Goal: Communication & Community: Answer question/provide support

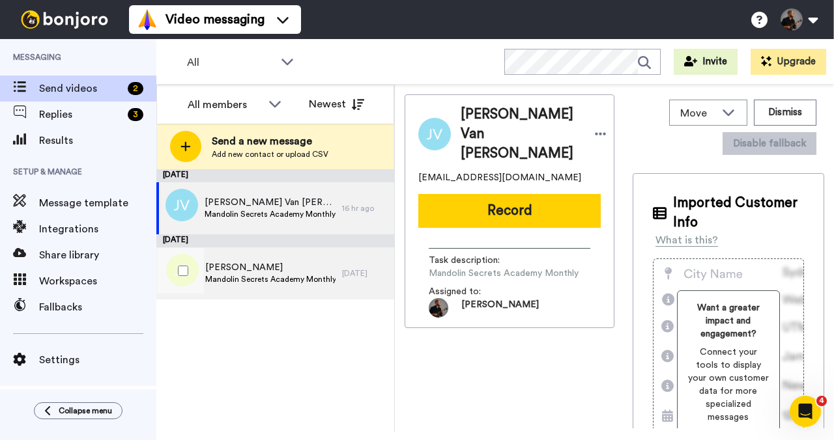
click at [284, 266] on span "[PERSON_NAME]" at bounding box center [270, 267] width 130 height 13
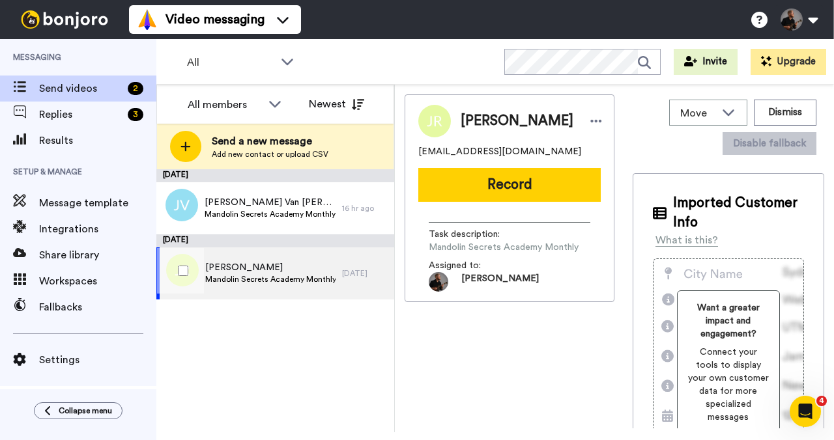
click at [313, 279] on span "Mandolin Secrets Academy Monthly" at bounding box center [270, 279] width 130 height 10
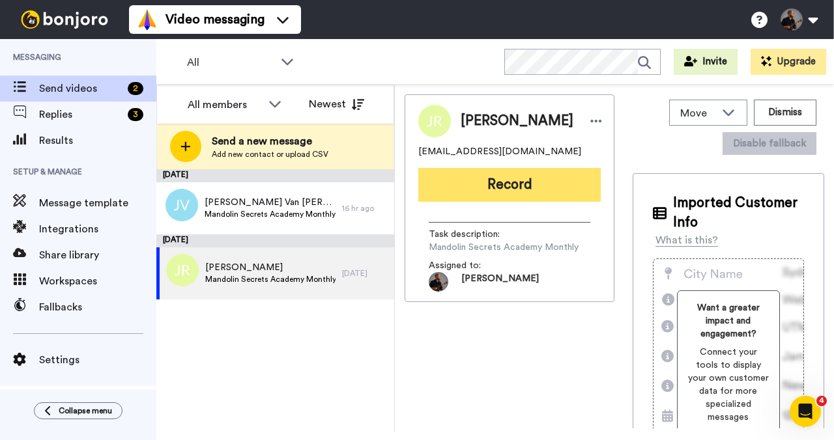
click at [520, 193] on button "Record" at bounding box center [509, 185] width 182 height 34
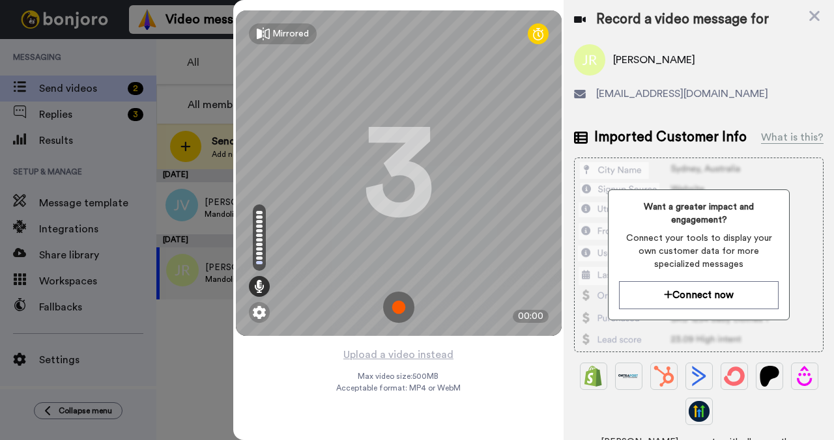
click at [397, 319] on img at bounding box center [398, 307] width 31 height 31
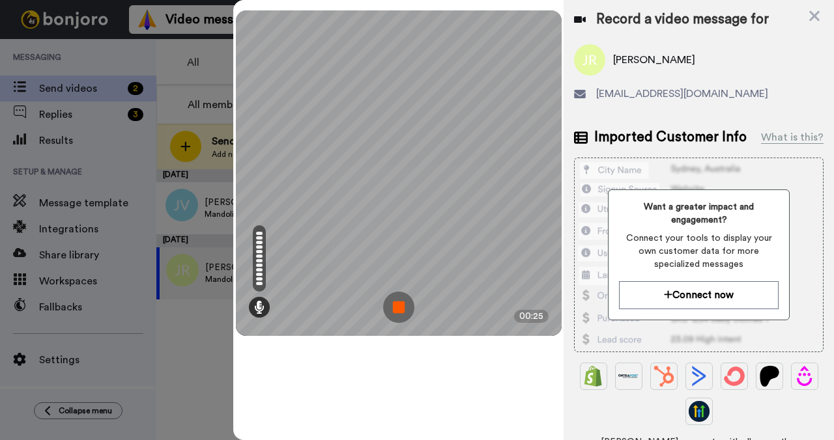
click at [405, 309] on img at bounding box center [398, 307] width 31 height 31
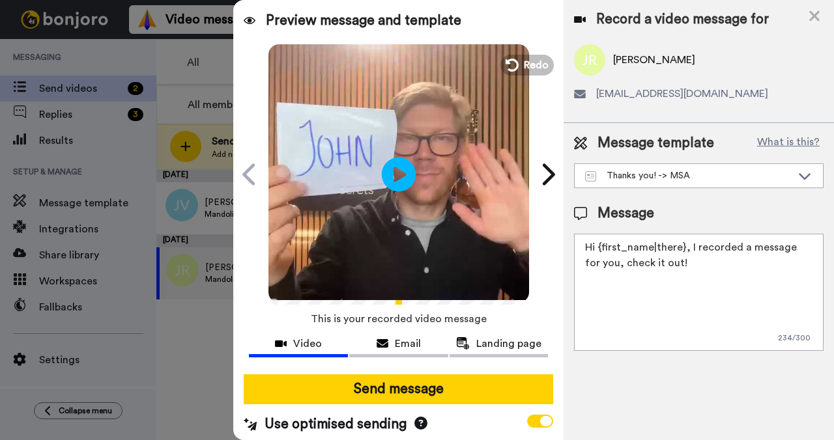
click at [393, 176] on icon "Play/Pause" at bounding box center [399, 174] width 35 height 62
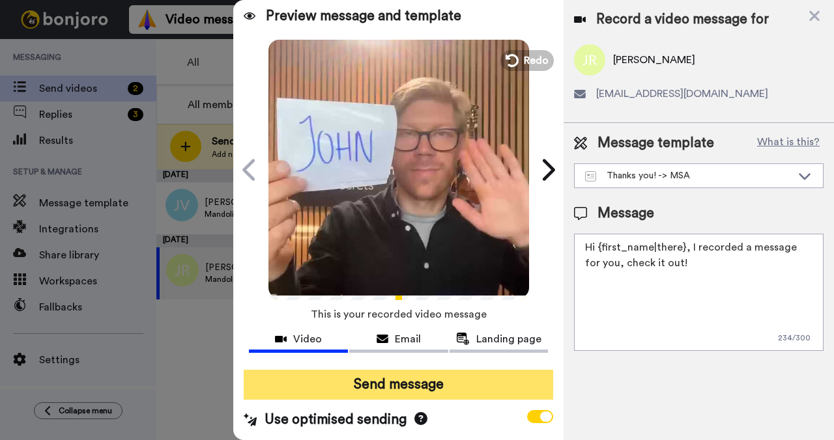
click at [403, 370] on button "Send message" at bounding box center [398, 385] width 309 height 30
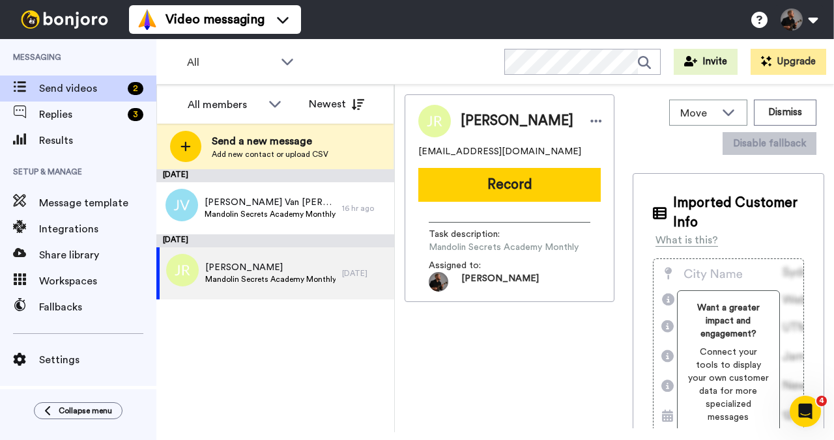
scroll to position [0, 0]
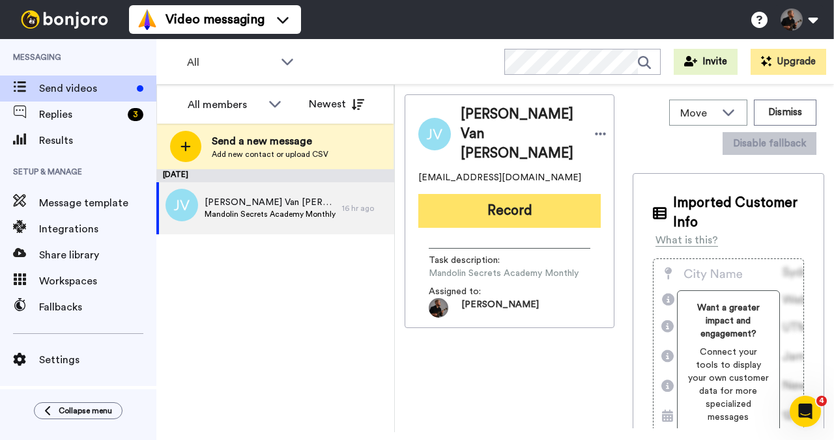
click at [511, 194] on button "Record" at bounding box center [509, 211] width 182 height 34
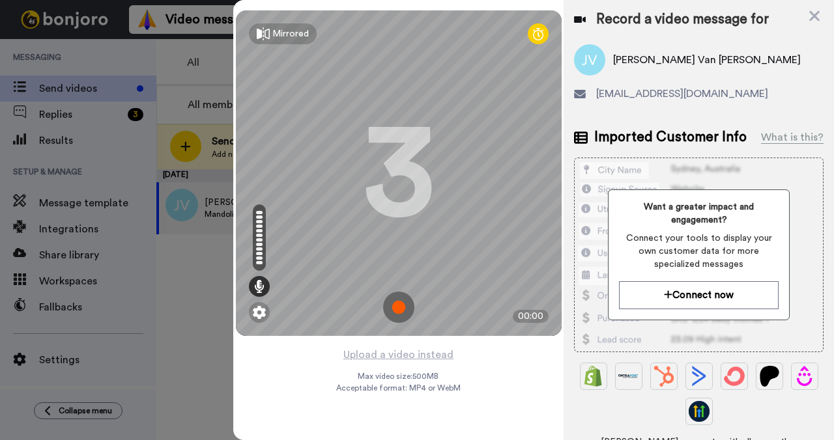
click at [399, 309] on img at bounding box center [398, 307] width 31 height 31
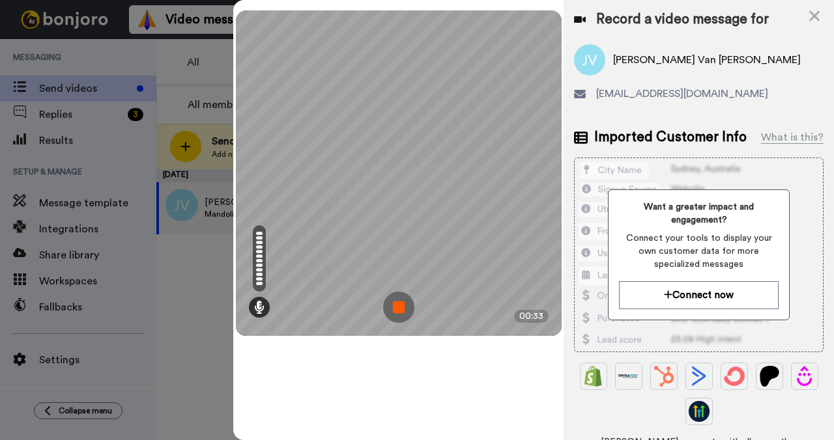
click at [407, 302] on img at bounding box center [398, 307] width 31 height 31
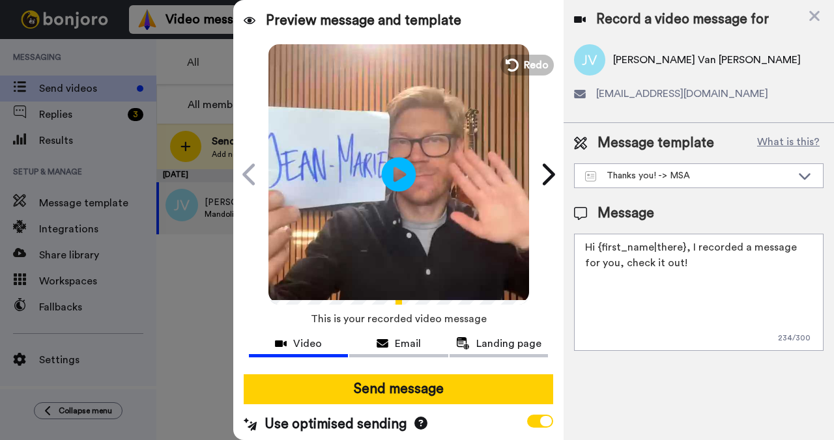
click at [392, 171] on icon "Play/Pause" at bounding box center [399, 174] width 35 height 62
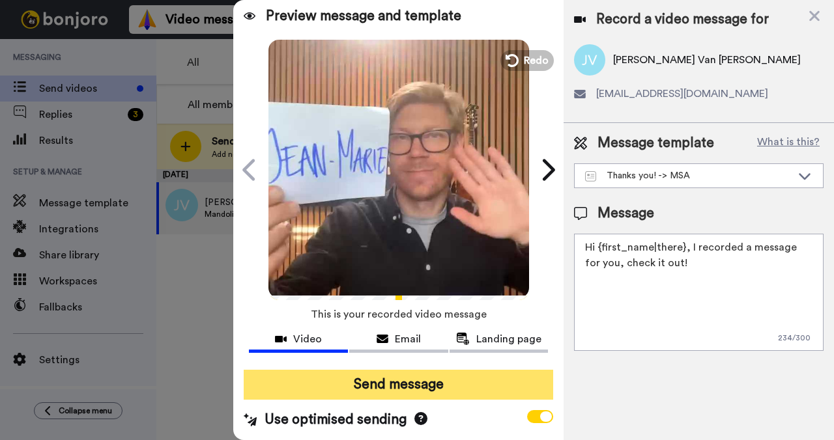
scroll to position [21, 0]
click at [420, 379] on button "Send message" at bounding box center [398, 385] width 309 height 30
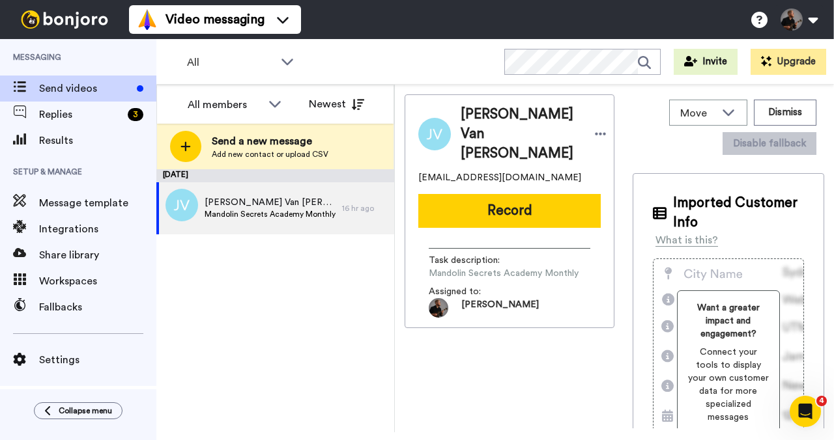
scroll to position [0, 0]
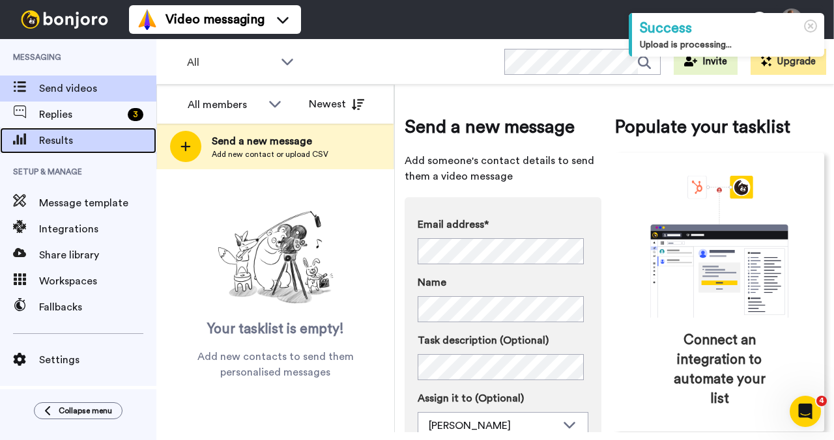
click at [92, 136] on span "Results" at bounding box center [97, 141] width 117 height 16
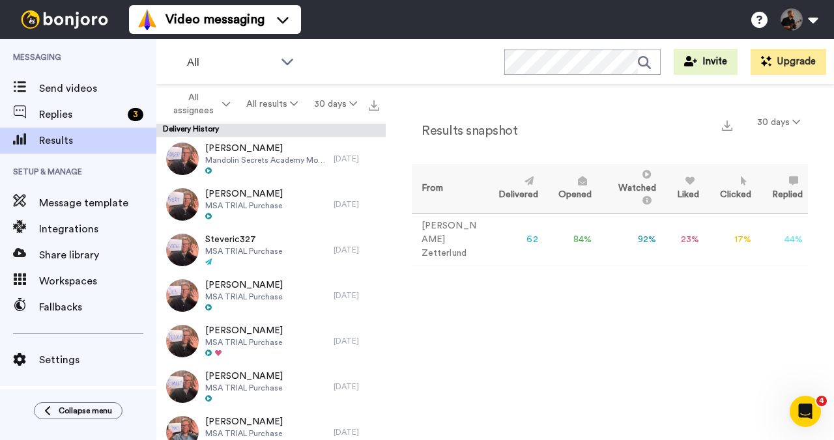
scroll to position [1021, 0]
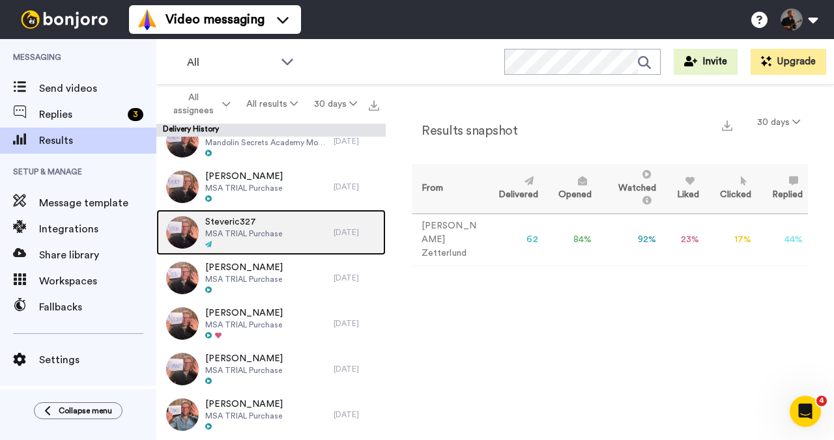
click at [269, 223] on span "Steveric327" at bounding box center [243, 222] width 77 height 13
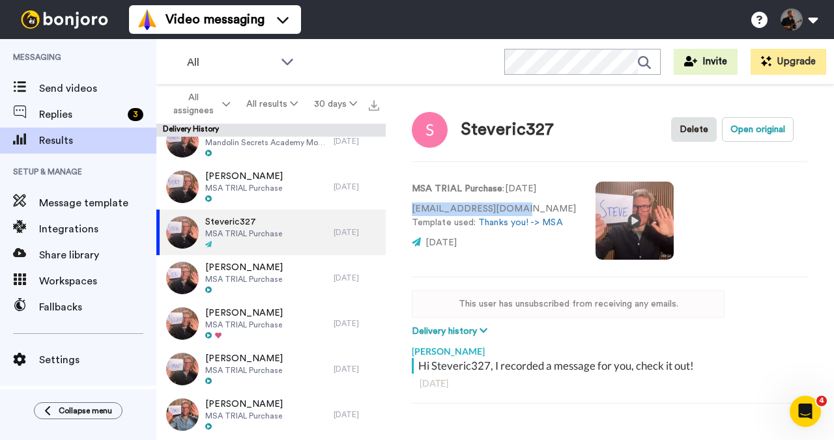
drag, startPoint x: 515, startPoint y: 210, endPoint x: 389, endPoint y: 201, distance: 126.7
click at [389, 201] on div "Steveric327 Delete Open original MSA TRIAL Purchase : 10 days ago steveric327@g…" at bounding box center [610, 262] width 448 height 354
copy p "steveric327@gmail.com"
click at [534, 157] on div "Steveric327 Delete Open original MSA TRIAL Purchase : 10 days ago steveric327@g…" at bounding box center [610, 262] width 448 height 354
click at [618, 221] on video at bounding box center [634, 221] width 78 height 78
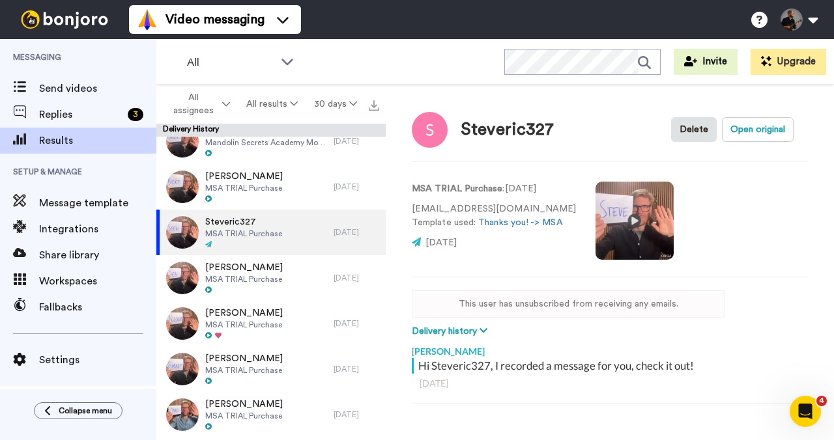
click at [605, 223] on video at bounding box center [634, 221] width 78 height 78
click at [747, 130] on button "Open original" at bounding box center [758, 129] width 72 height 25
drag, startPoint x: 519, startPoint y: 208, endPoint x: 387, endPoint y: 208, distance: 132.2
click at [387, 208] on div "Steveric327 Delete Open original MSA TRIAL Purchase : 10 days ago steveric327@g…" at bounding box center [610, 262] width 448 height 354
copy p "steveric327@gmail.com"
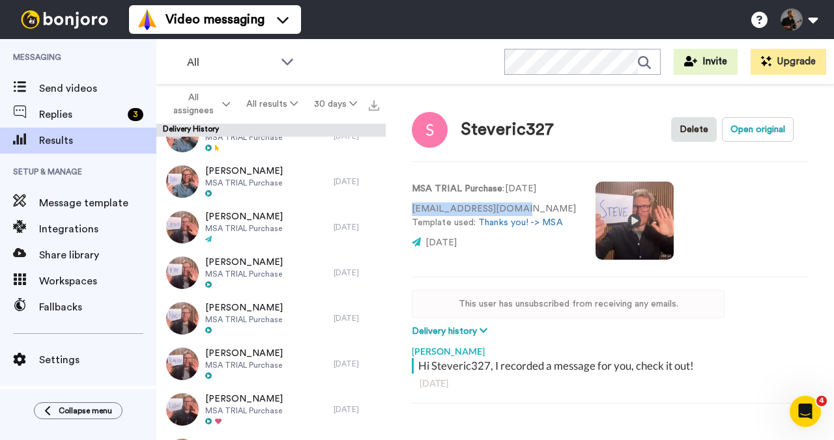
scroll to position [1021, 0]
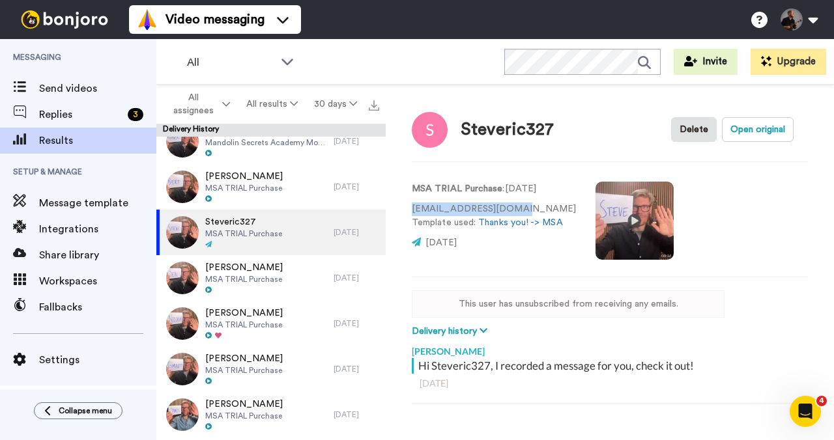
type textarea "x"
